Goal: Book appointment/travel/reservation

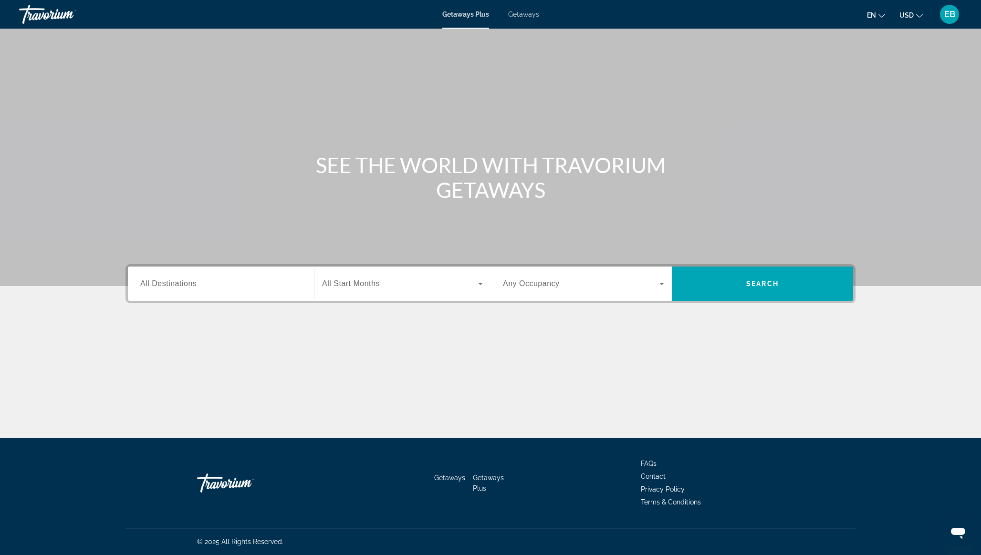
click at [520, 15] on span "Getaways" at bounding box center [523, 14] width 31 height 8
click at [239, 288] on input "Destination All Destinations" at bounding box center [220, 284] width 161 height 11
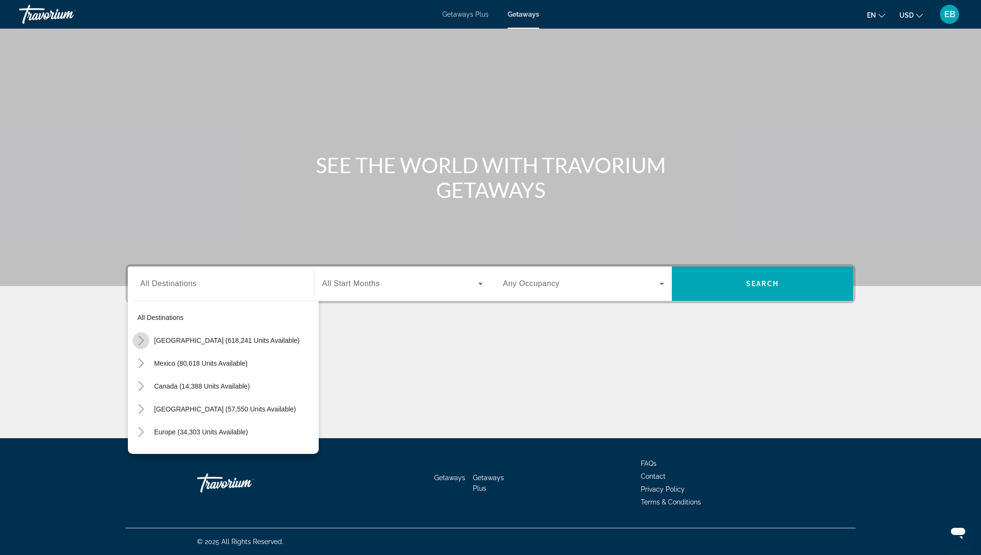
click at [141, 339] on icon "Toggle United States (618,241 units available)" at bounding box center [140, 341] width 5 height 10
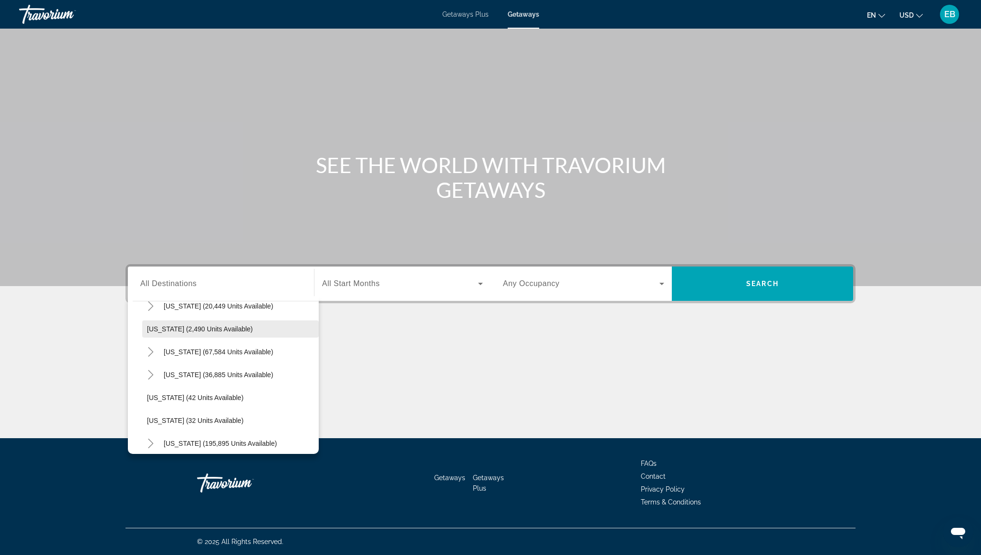
scroll to position [49, 0]
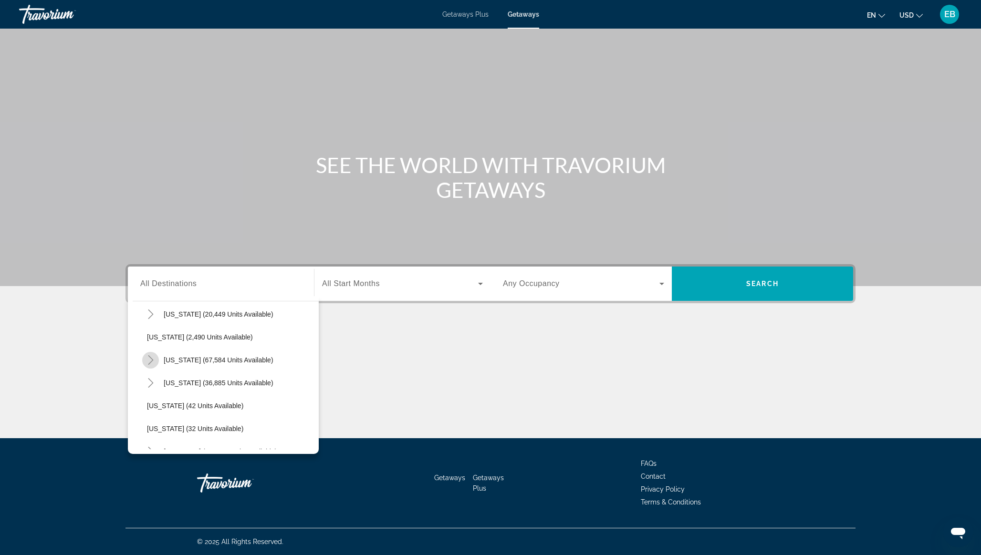
click at [150, 359] on icon "Toggle California (67,584 units available)" at bounding box center [151, 360] width 10 height 10
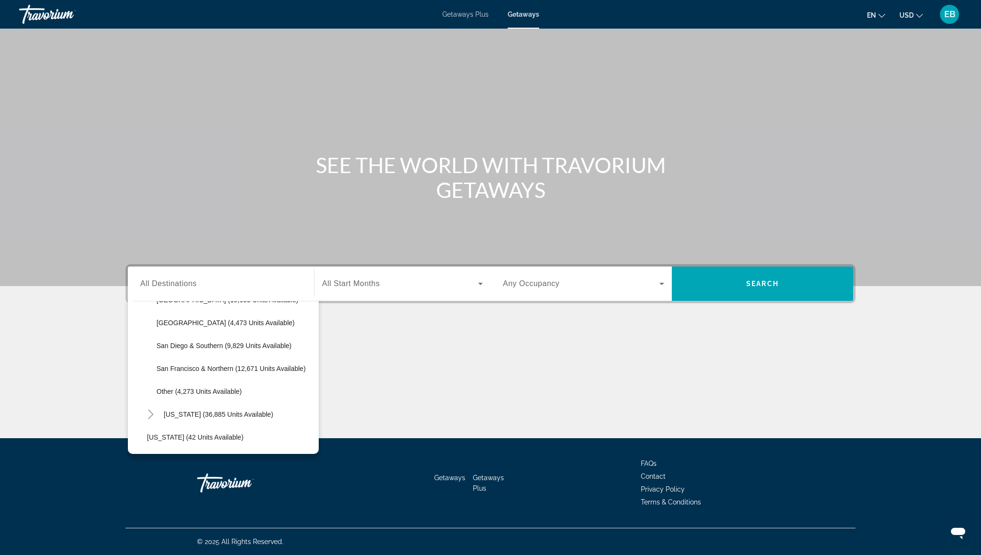
scroll to position [156, 0]
click at [177, 372] on span "Search widget" at bounding box center [235, 367] width 167 height 23
type input "**********"
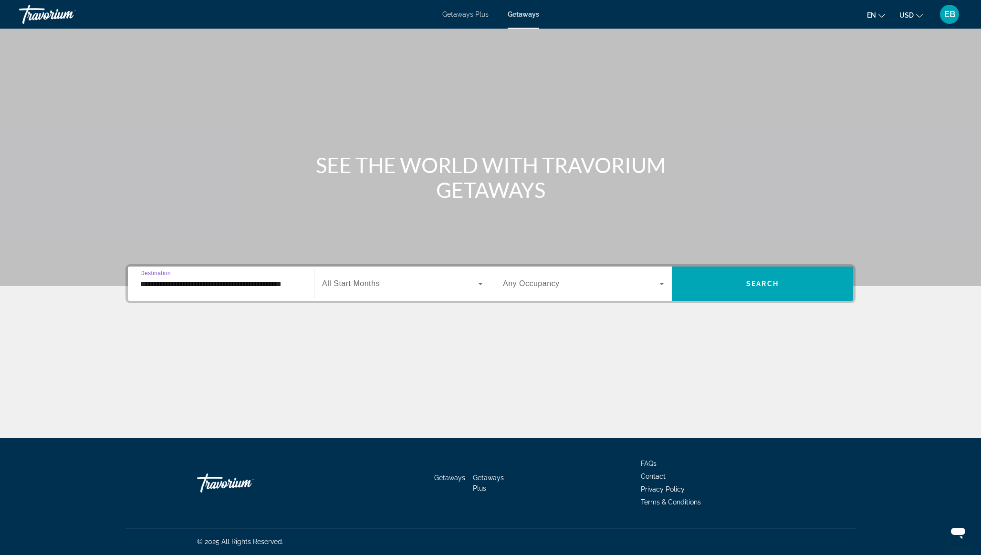
click at [432, 289] on span "Search widget" at bounding box center [400, 283] width 156 height 11
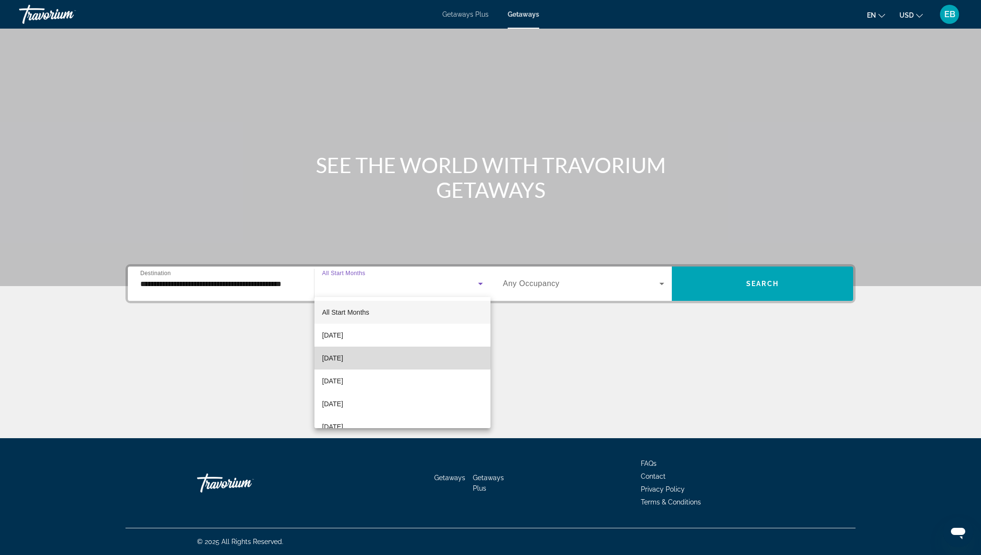
click at [372, 354] on mat-option "[DATE]" at bounding box center [402, 358] width 176 height 23
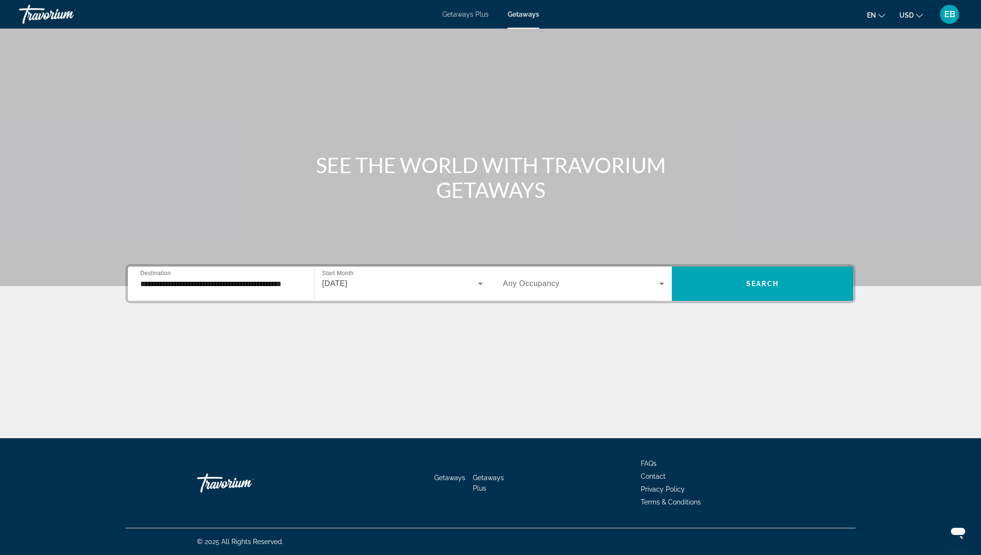
click at [646, 291] on div "Search widget" at bounding box center [583, 284] width 161 height 27
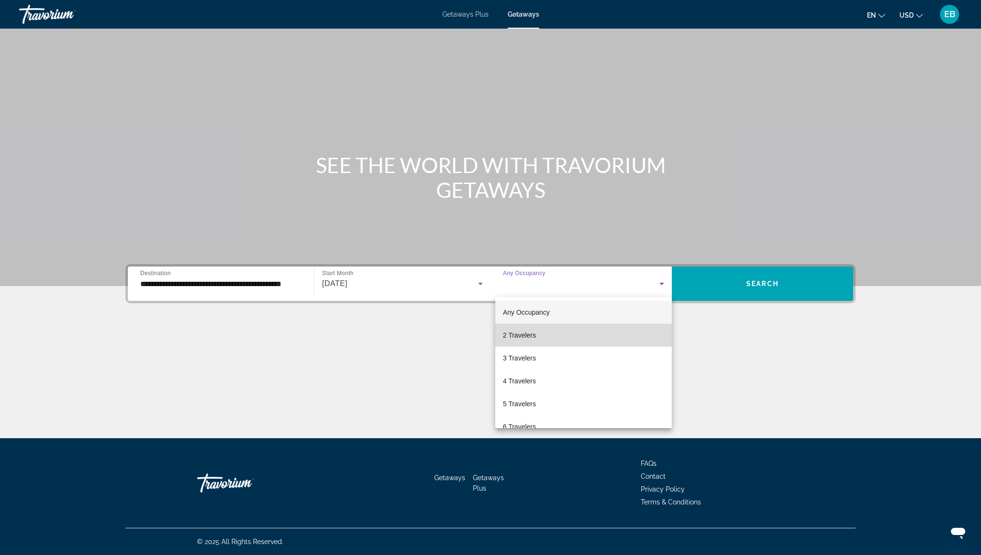
click at [607, 329] on mat-option "2 Travelers" at bounding box center [583, 335] width 177 height 23
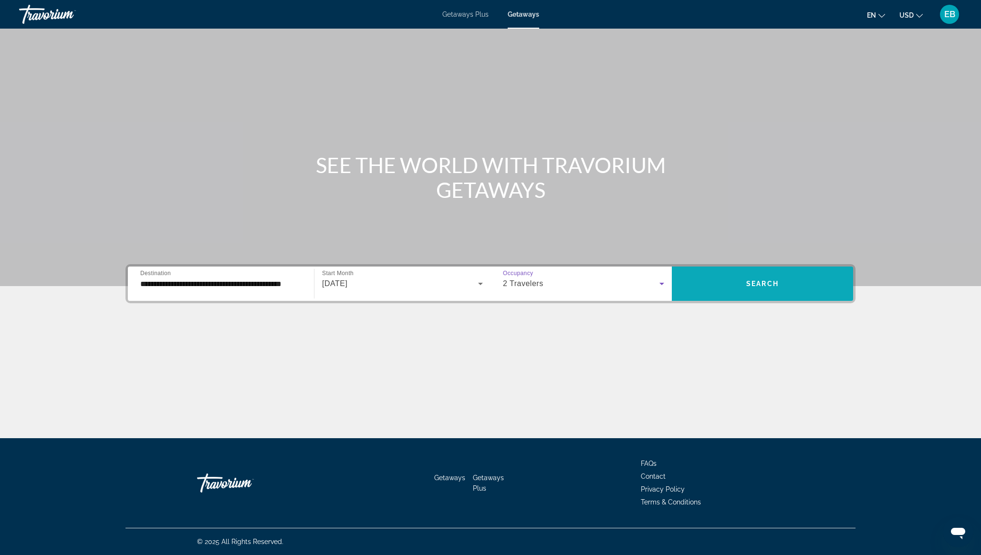
click at [751, 285] on span "Search" at bounding box center [762, 284] width 32 height 8
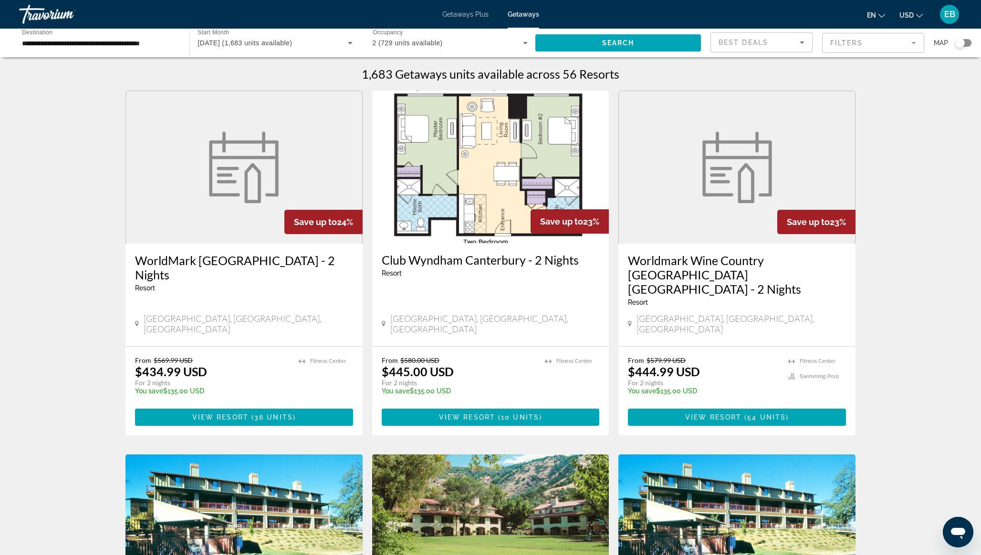
click at [113, 44] on input "**********" at bounding box center [99, 43] width 155 height 11
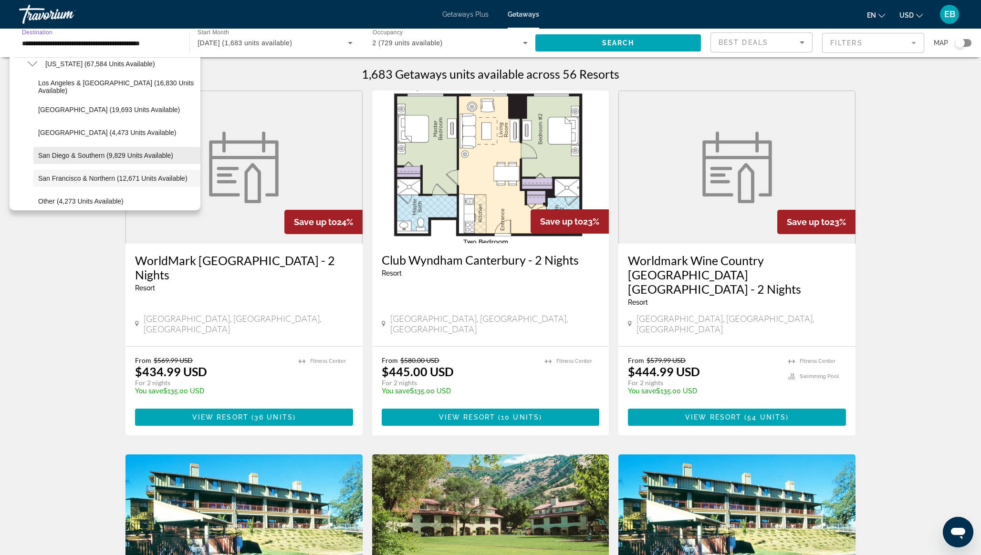
scroll to position [102, 0]
click at [268, 71] on div "1,683 Getaways units available across 56 Resorts" at bounding box center [490, 74] width 730 height 14
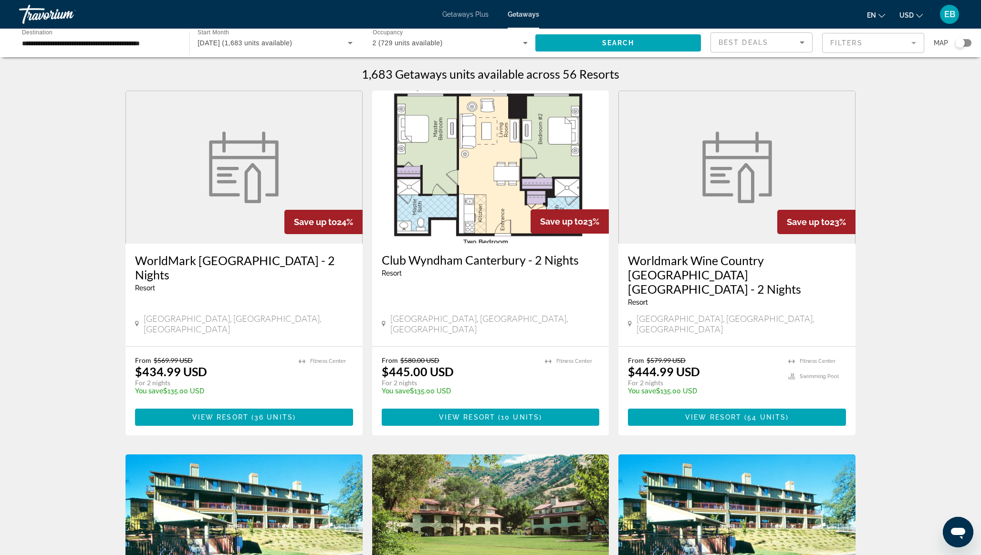
click at [872, 47] on mat-form-field "Filters" at bounding box center [873, 43] width 102 height 20
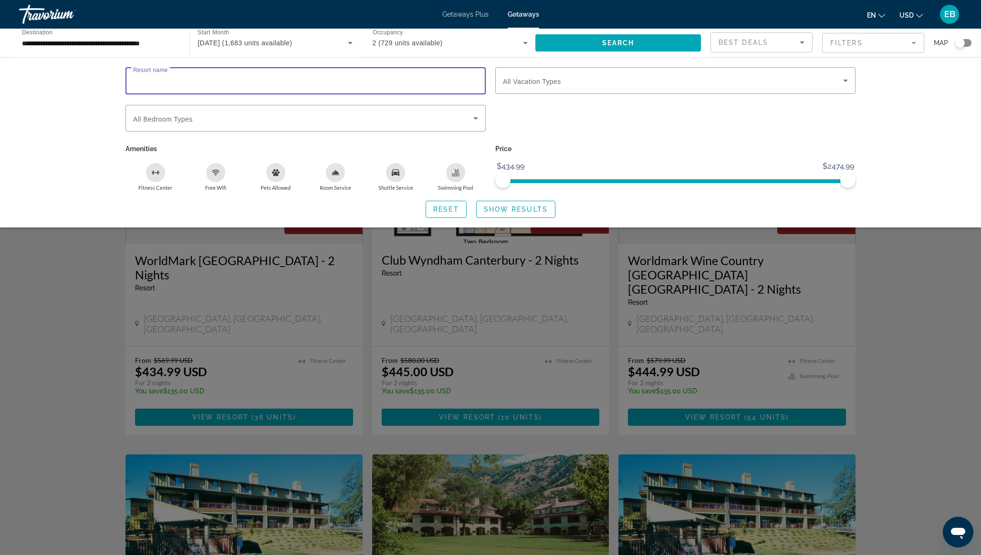
click at [159, 76] on input "Resort name" at bounding box center [305, 80] width 345 height 11
type input "*********"
click at [499, 208] on span "Show Results" at bounding box center [516, 210] width 64 height 8
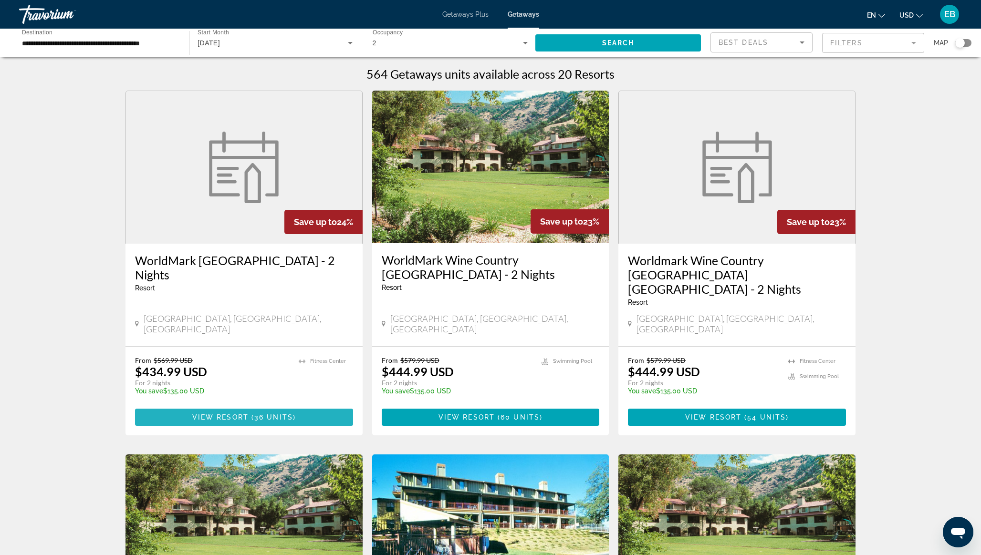
click at [249, 414] on span "Main content" at bounding box center [250, 418] width 3 height 8
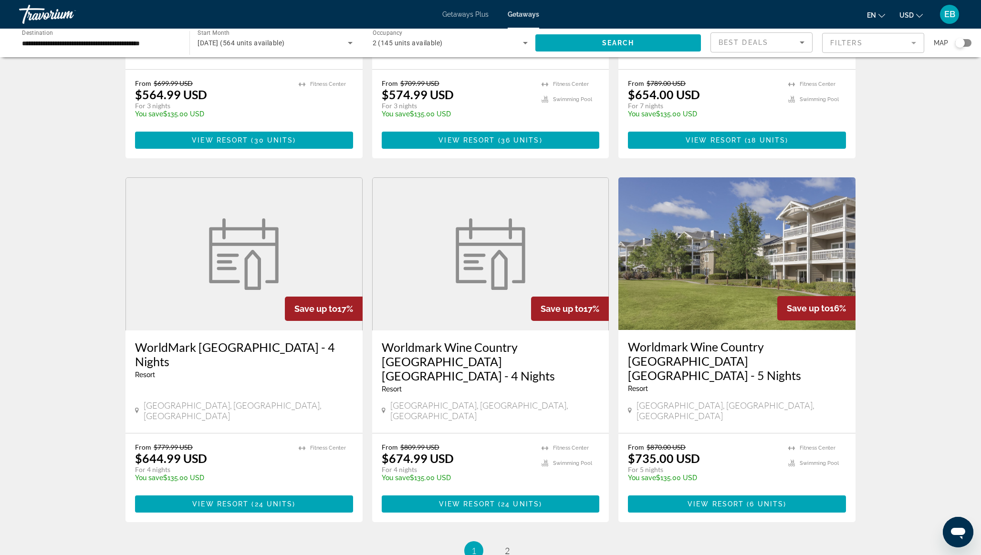
scroll to position [1003, 0]
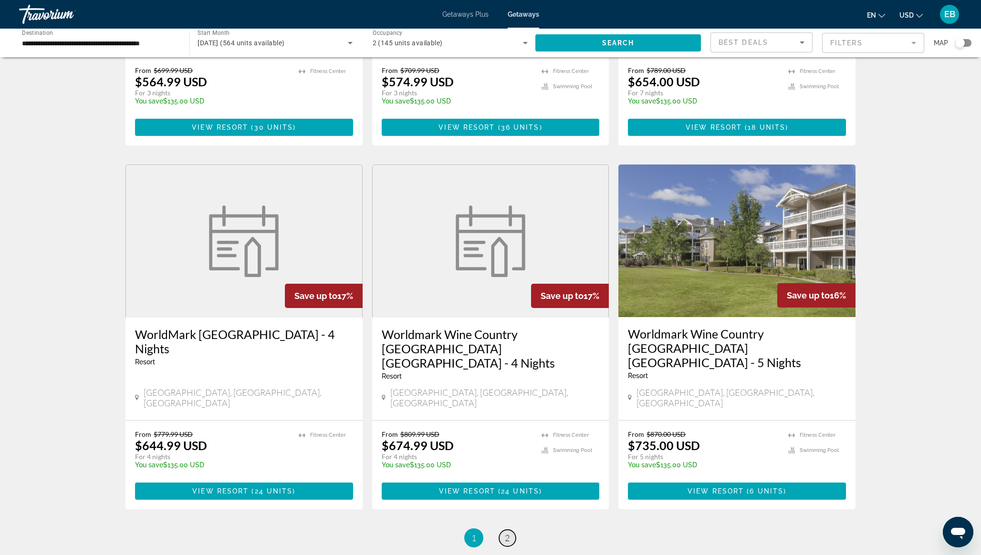
click at [507, 533] on span "2" at bounding box center [507, 538] width 5 height 10
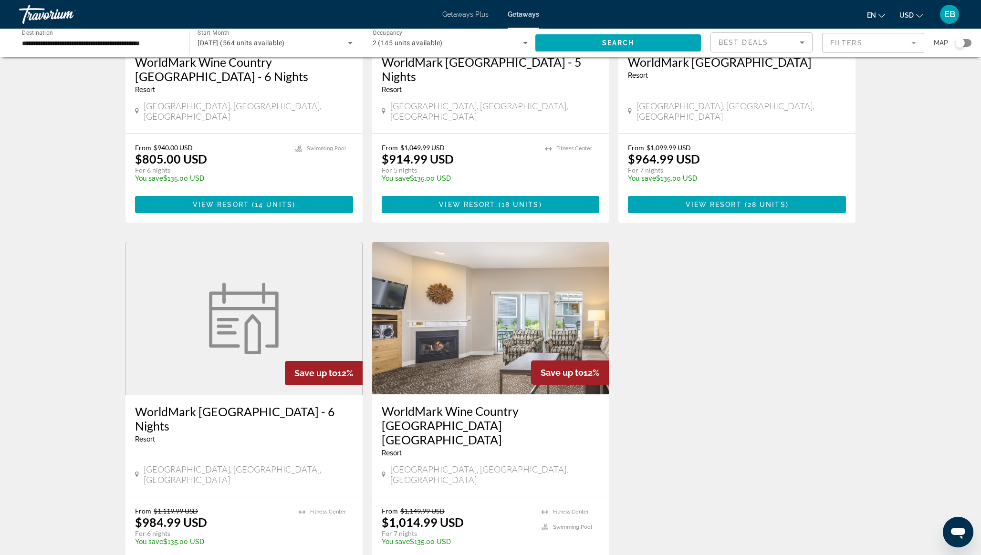
scroll to position [528, 0]
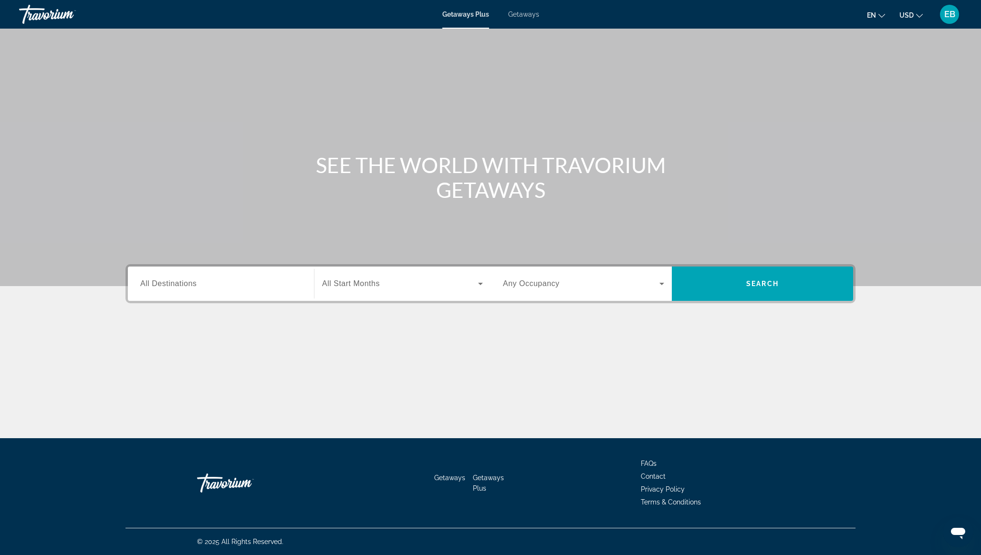
click at [185, 283] on span "All Destinations" at bounding box center [168, 284] width 56 height 8
click at [185, 283] on input "Destination All Destinations" at bounding box center [220, 284] width 161 height 11
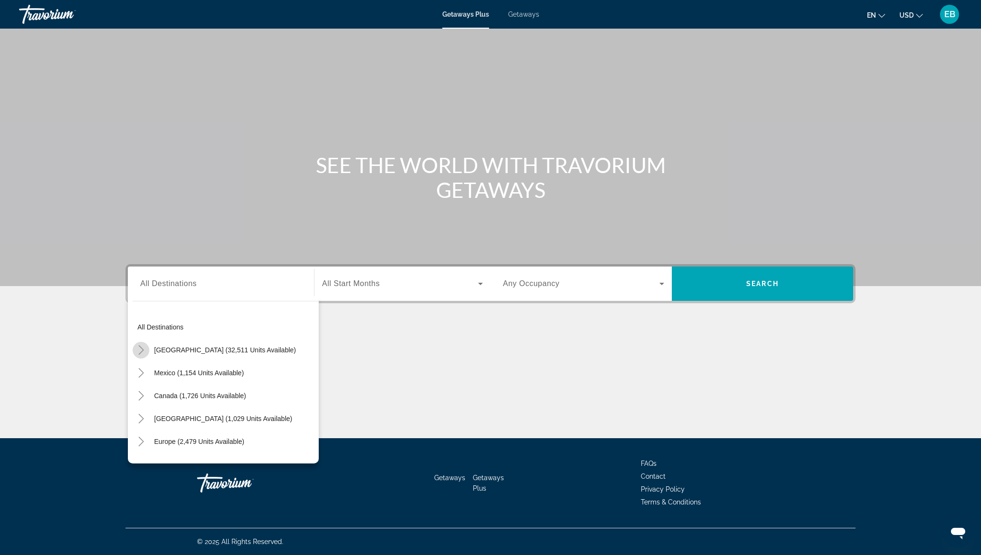
click at [142, 349] on icon "Toggle United States (32,511 units available)" at bounding box center [140, 350] width 5 height 10
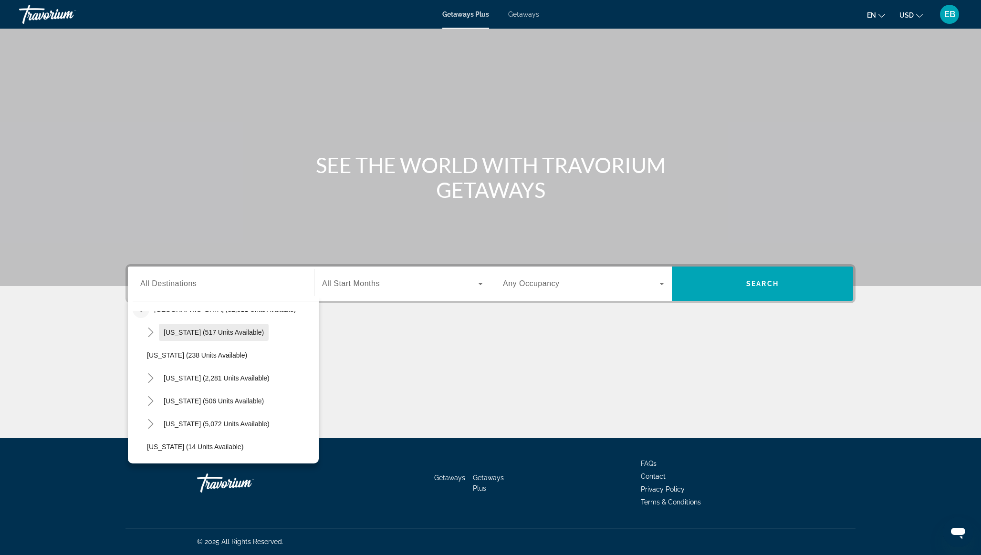
scroll to position [44, 0]
click at [151, 374] on icon "Toggle California (2,281 units available)" at bounding box center [150, 375] width 5 height 10
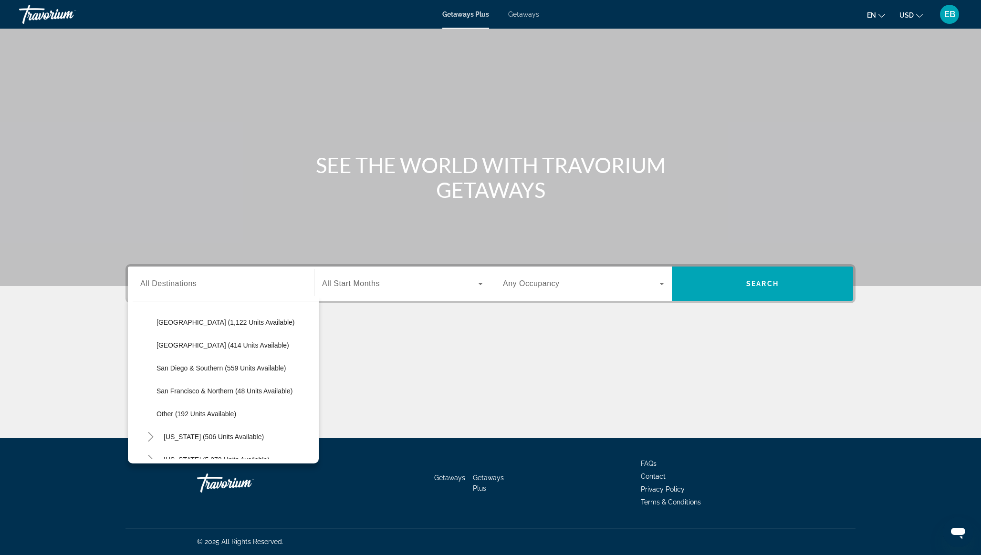
scroll to position [143, 0]
click at [174, 394] on span "San Francisco & Northern (48 units available)" at bounding box center [224, 391] width 136 height 8
type input "**********"
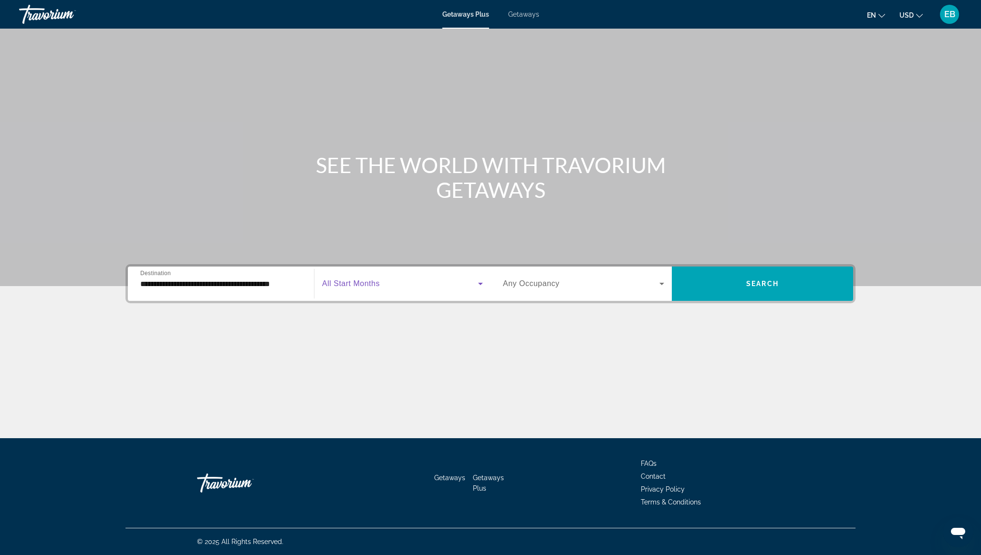
click at [417, 288] on span "Search widget" at bounding box center [400, 283] width 156 height 11
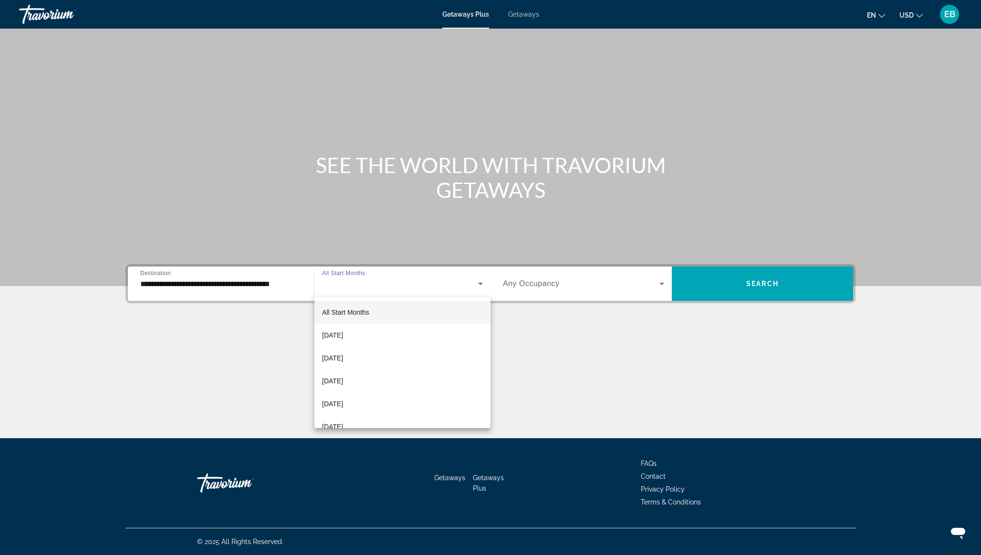
click at [414, 285] on div at bounding box center [490, 277] width 981 height 555
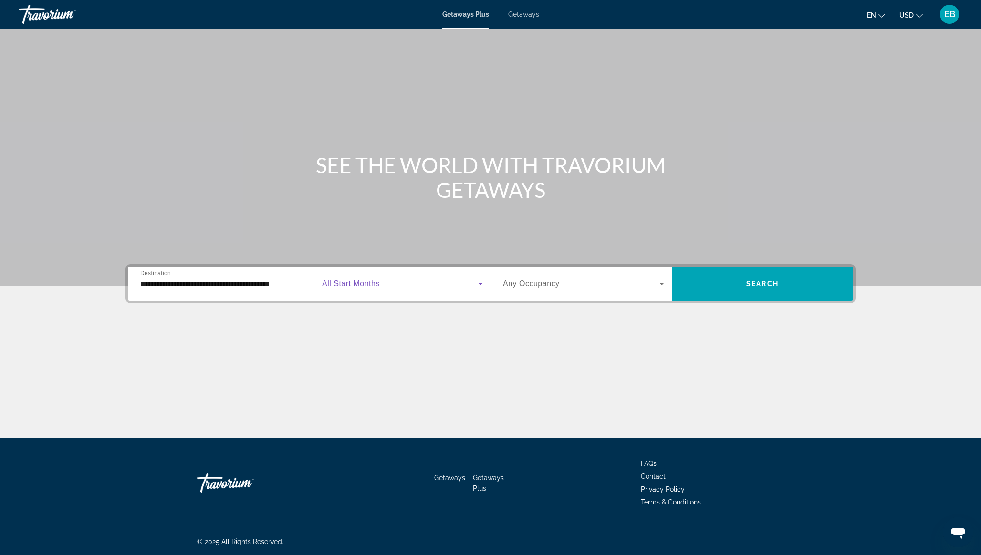
click at [422, 286] on span "Search widget" at bounding box center [400, 283] width 156 height 11
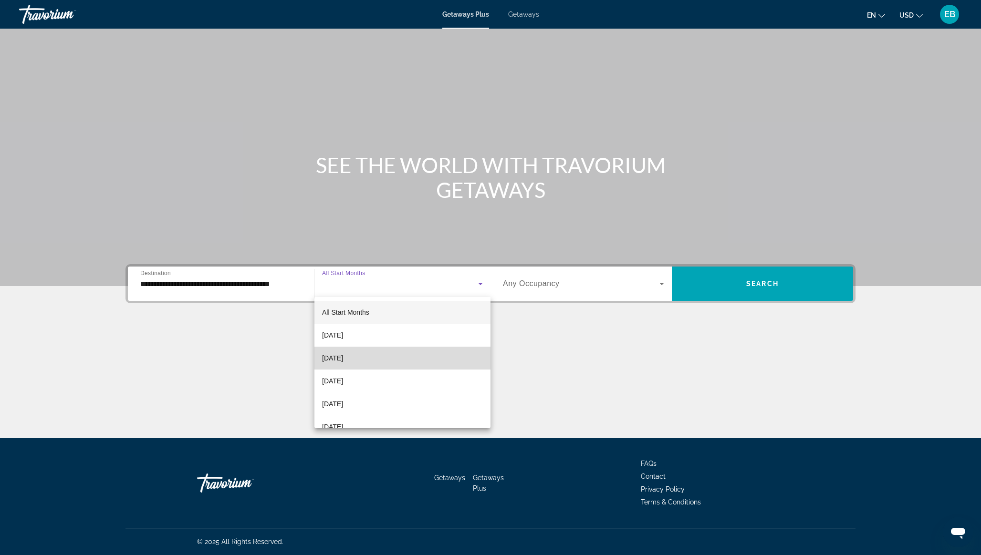
click at [343, 362] on span "[DATE]" at bounding box center [332, 358] width 21 height 11
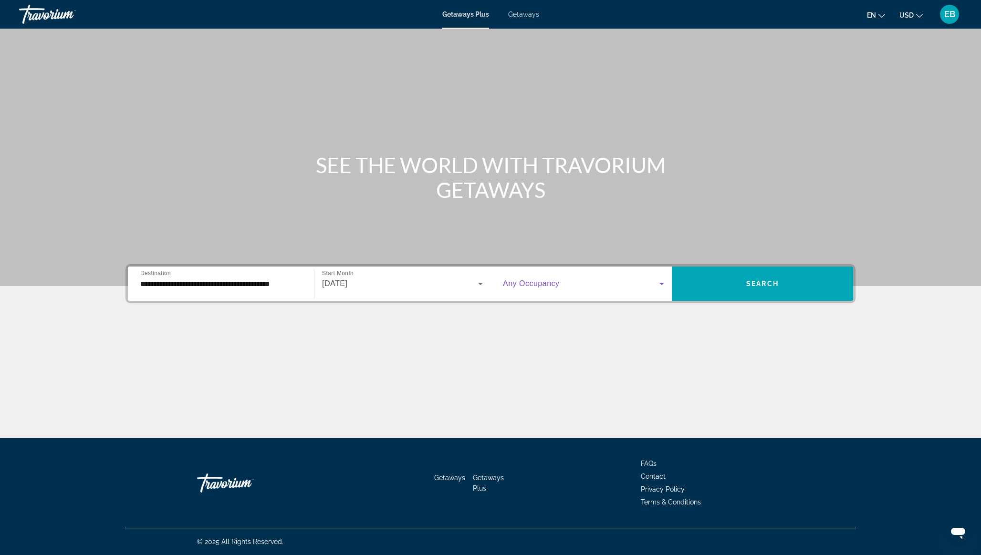
click at [659, 284] on icon "Search widget" at bounding box center [661, 283] width 11 height 11
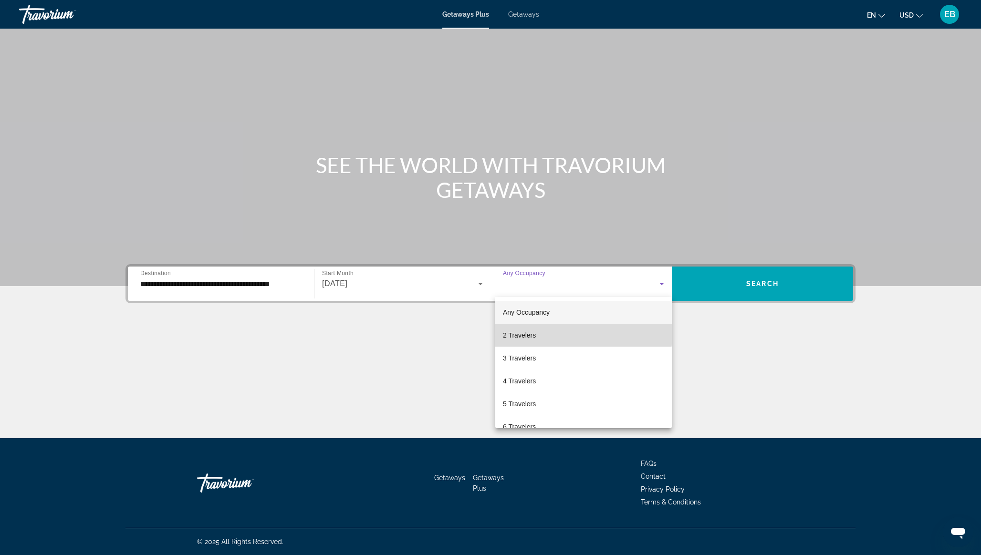
click at [558, 334] on mat-option "2 Travelers" at bounding box center [583, 335] width 177 height 23
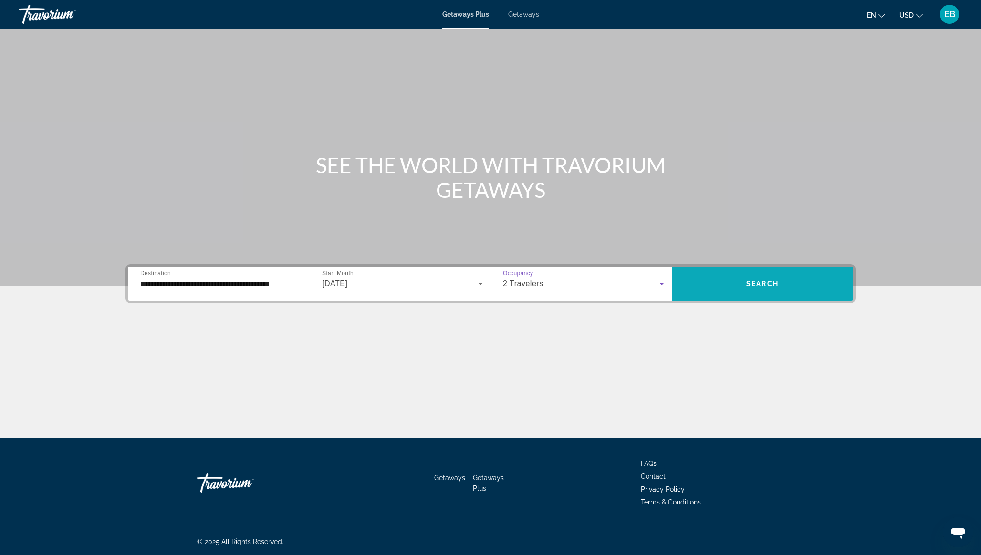
click at [746, 289] on span "Search widget" at bounding box center [762, 283] width 181 height 23
